Goal: Task Accomplishment & Management: Manage account settings

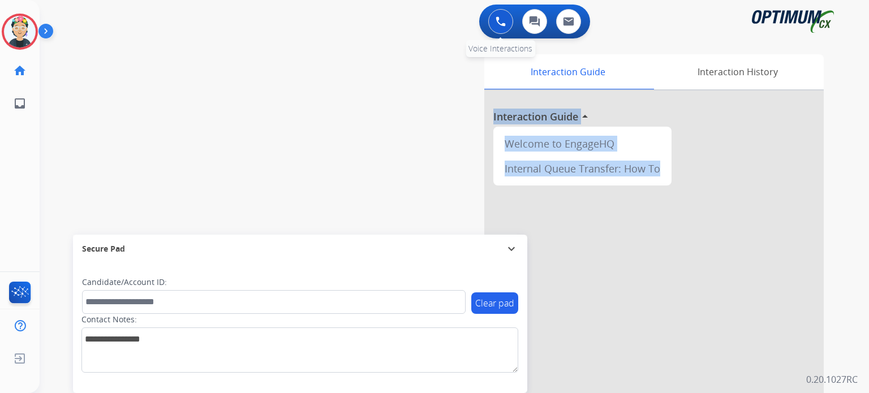
click at [500, 32] on button at bounding box center [500, 21] width 25 height 25
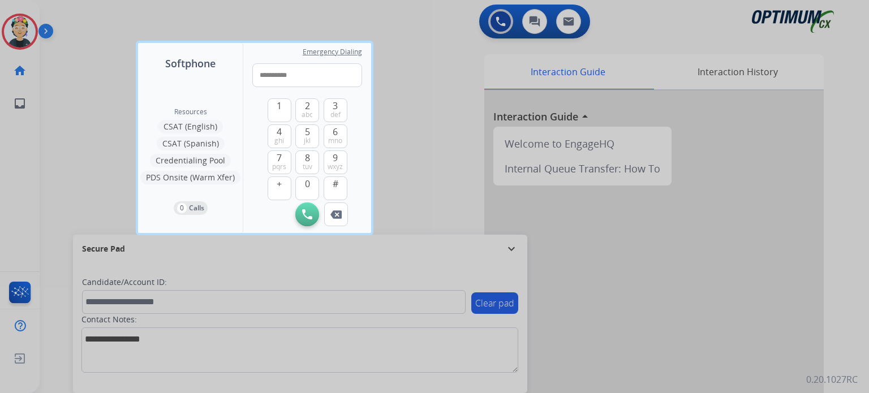
type input "**********"
click at [294, 213] on div "Initiate Call Remove Number" at bounding box center [307, 215] width 110 height 24
click at [304, 218] on img at bounding box center [307, 214] width 10 height 10
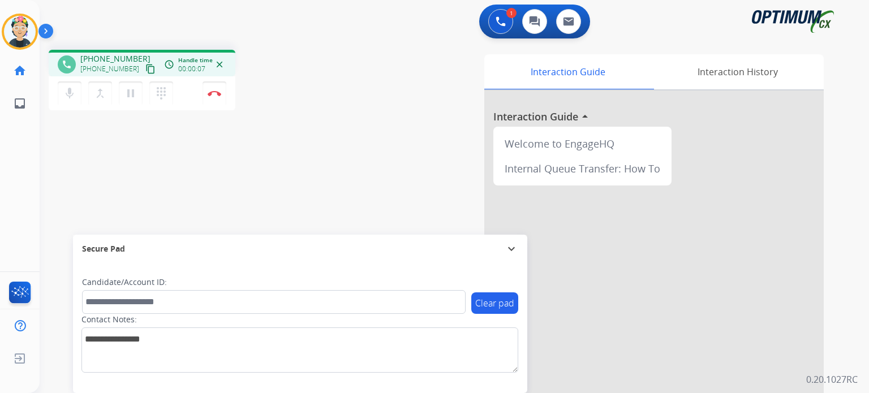
click at [506, 244] on mat-icon "expand_more" at bounding box center [512, 249] width 14 height 14
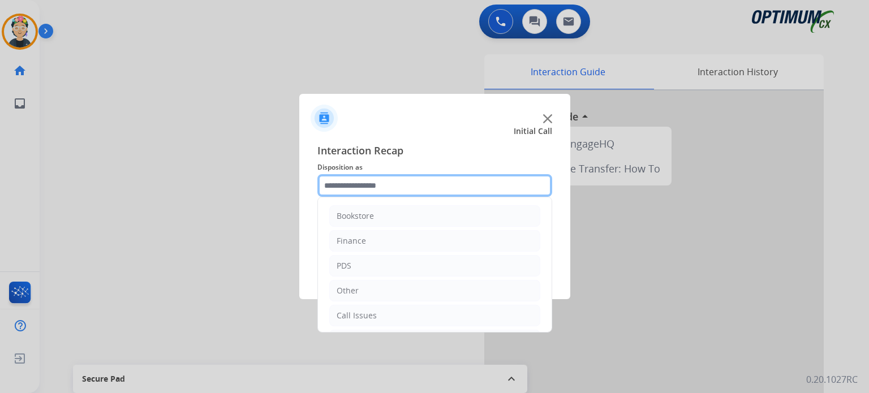
click at [389, 186] on input "text" at bounding box center [434, 185] width 235 height 23
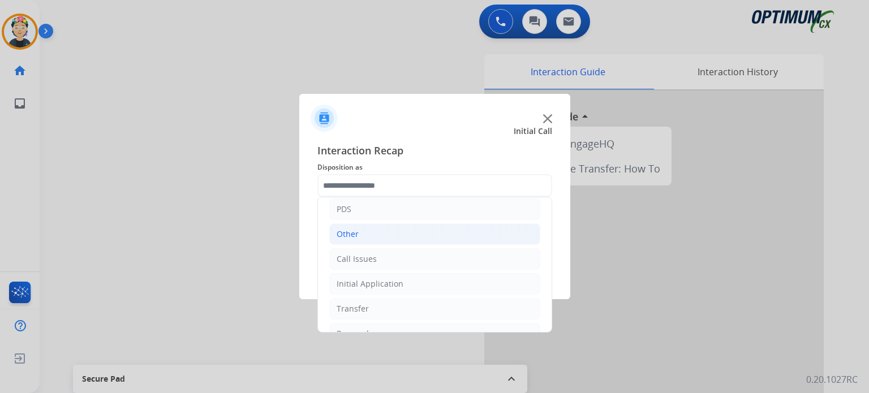
click at [367, 232] on li "Other" at bounding box center [434, 233] width 211 height 21
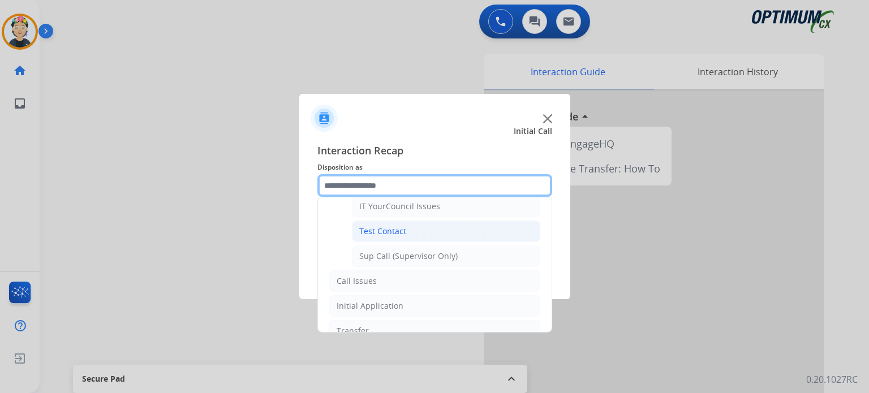
scroll to position [216, 0]
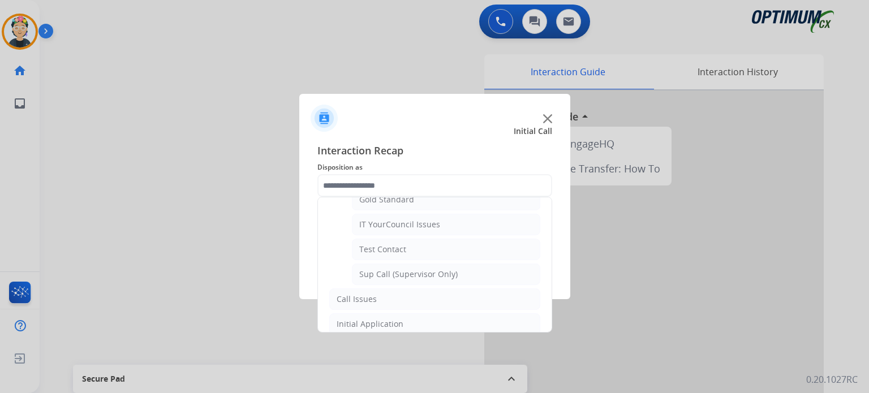
click at [394, 271] on div "Sup Call (Supervisor Only)" at bounding box center [408, 274] width 98 height 11
type input "**********"
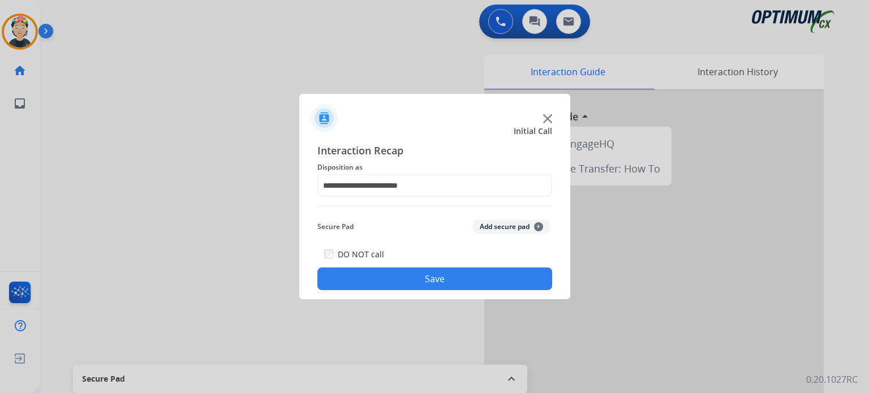
click at [393, 271] on button "Save" at bounding box center [434, 279] width 235 height 23
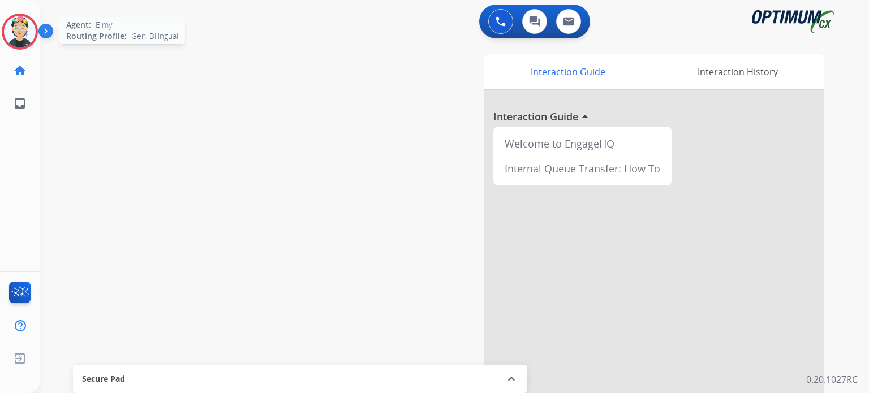
click at [16, 25] on img at bounding box center [20, 32] width 32 height 32
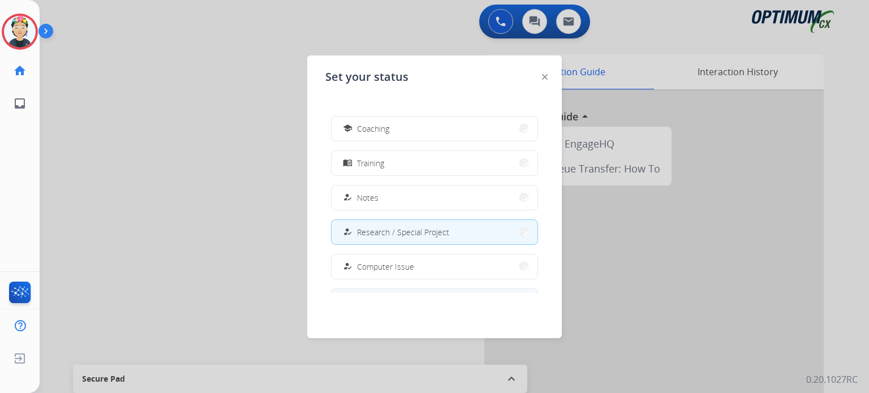
scroll to position [282, 0]
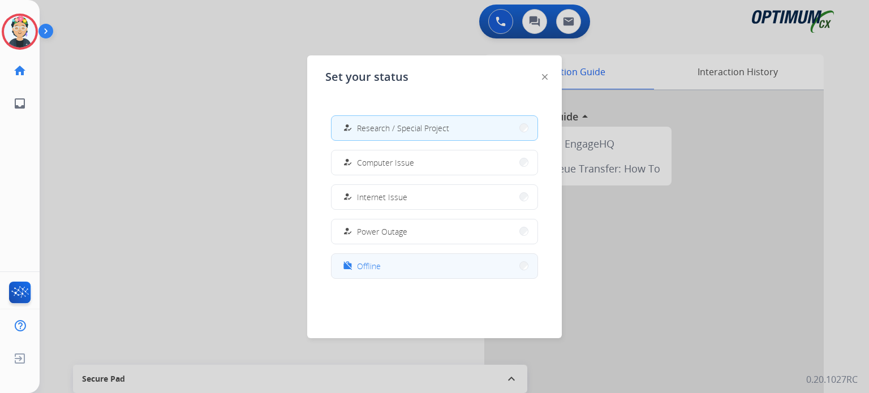
click at [380, 270] on span "Offline" at bounding box center [369, 266] width 24 height 12
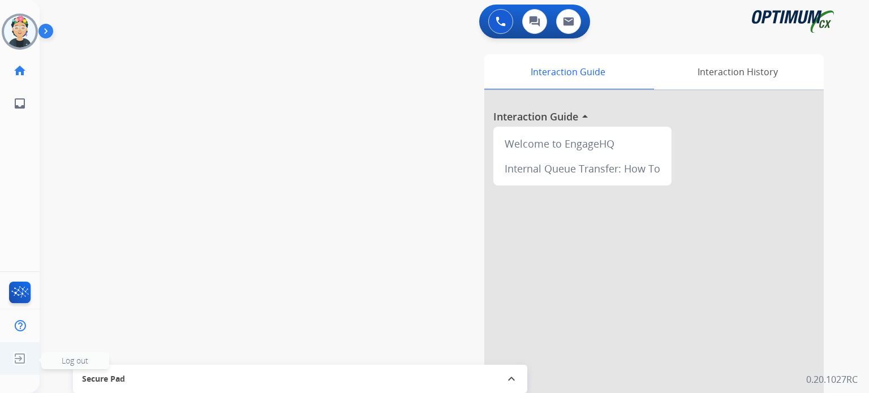
click at [71, 357] on span "Log out" at bounding box center [75, 360] width 27 height 11
click at [71, 358] on span "Log out" at bounding box center [75, 360] width 27 height 11
